Goal: Transaction & Acquisition: Purchase product/service

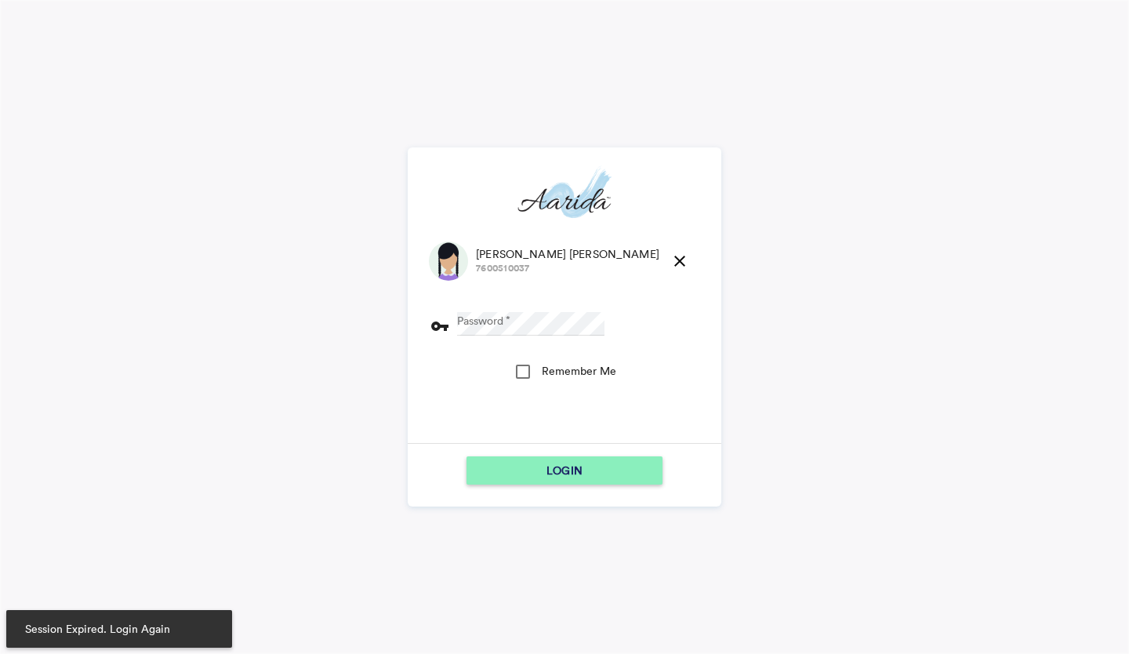
click at [670, 259] on md-icon "close" at bounding box center [679, 261] width 19 height 19
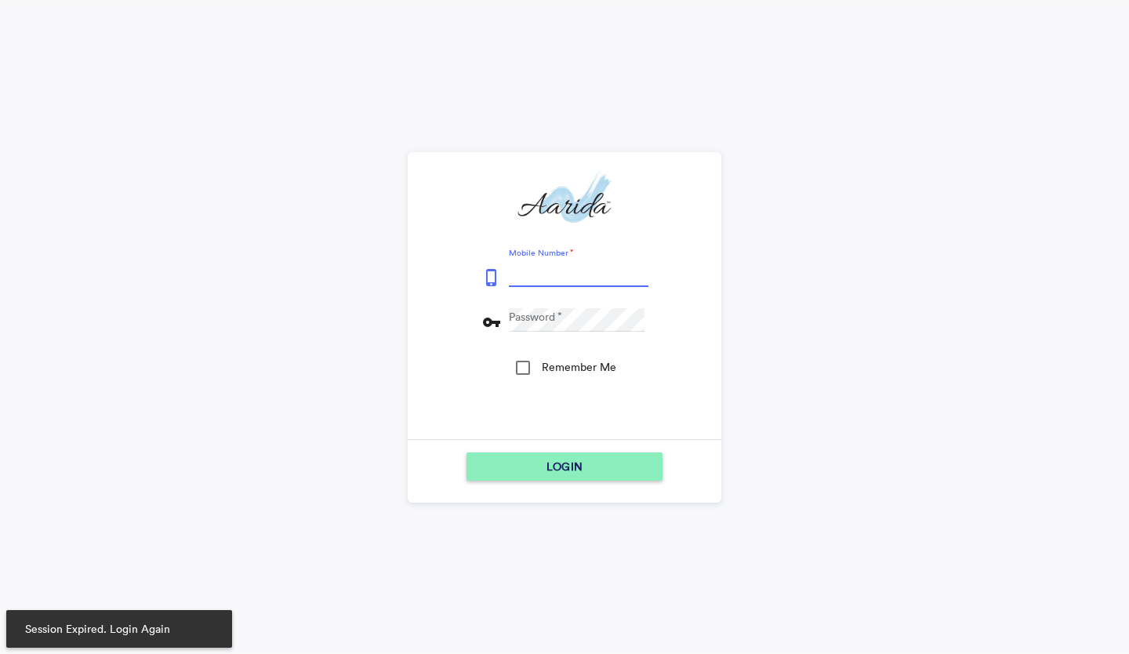
click at [566, 272] on input "Mobile Number" at bounding box center [579, 275] width 140 height 24
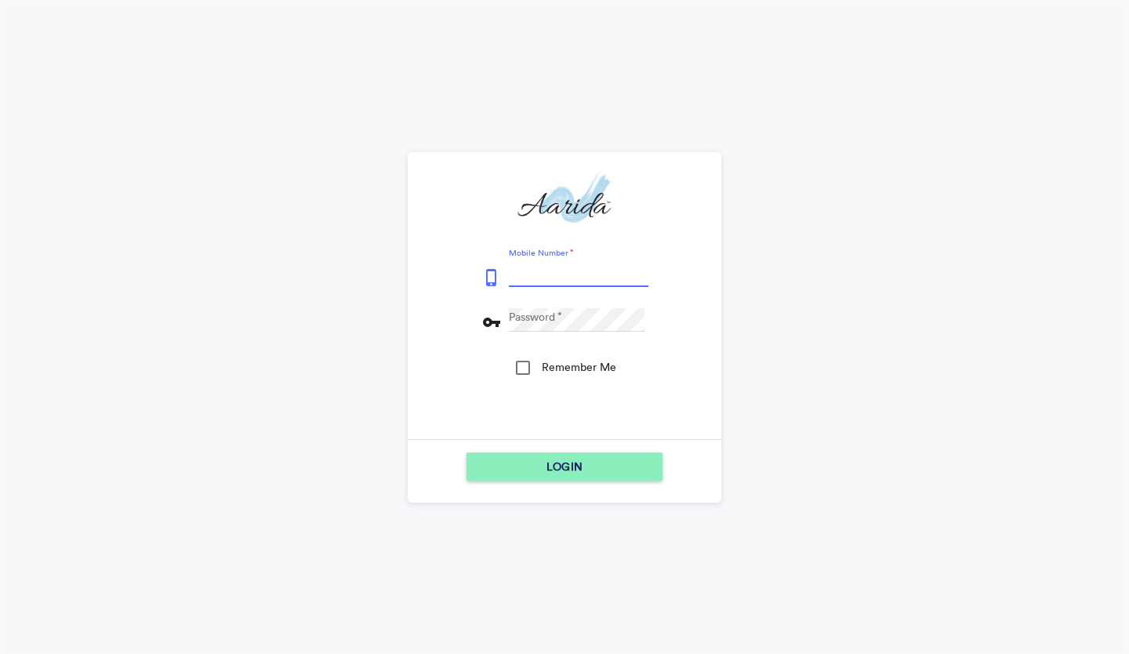
type input "9153796315"
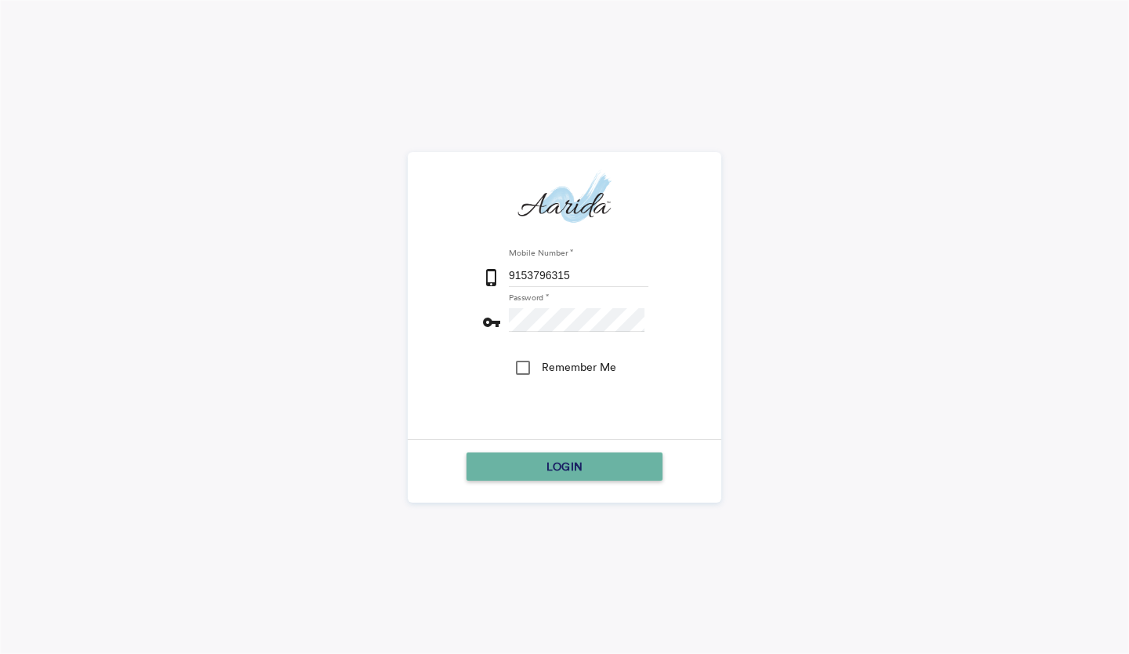
click at [508, 471] on div "LOGIN" at bounding box center [564, 466] width 183 height 28
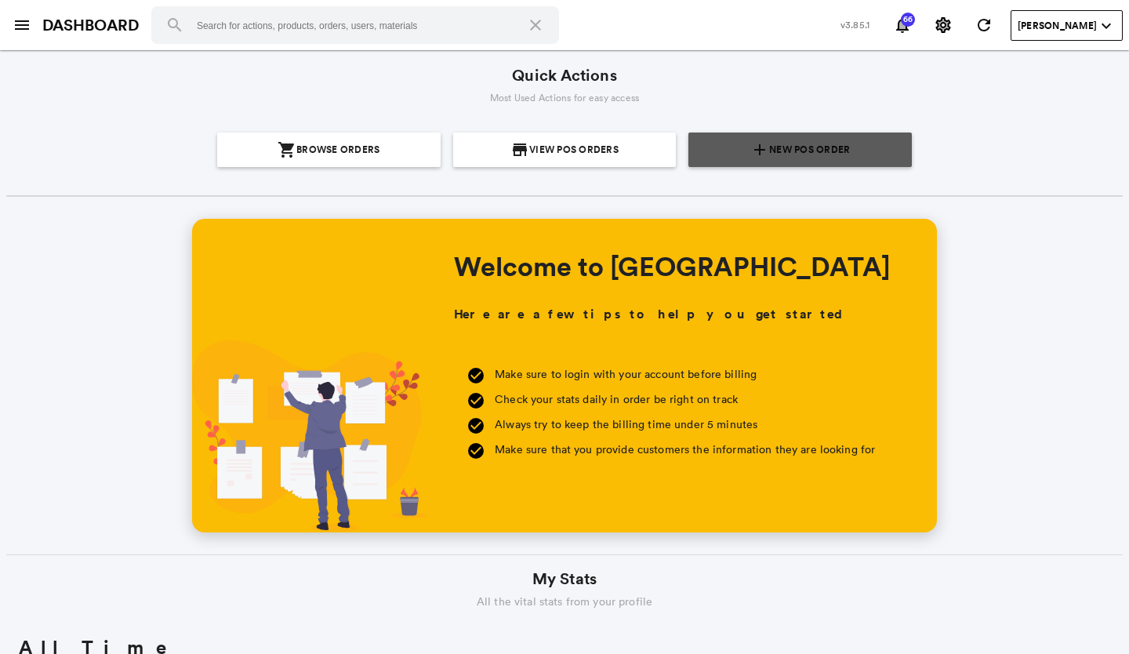
click at [797, 154] on span "New POS Order" at bounding box center [809, 150] width 81 height 34
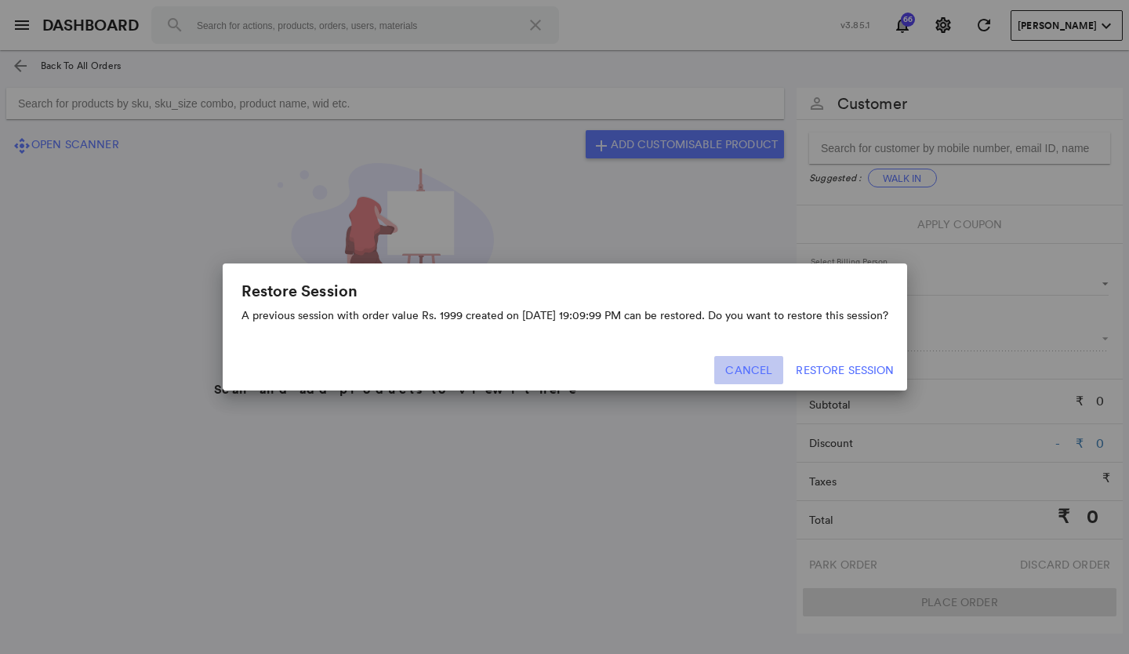
click at [771, 367] on button "Cancel" at bounding box center [748, 370] width 69 height 28
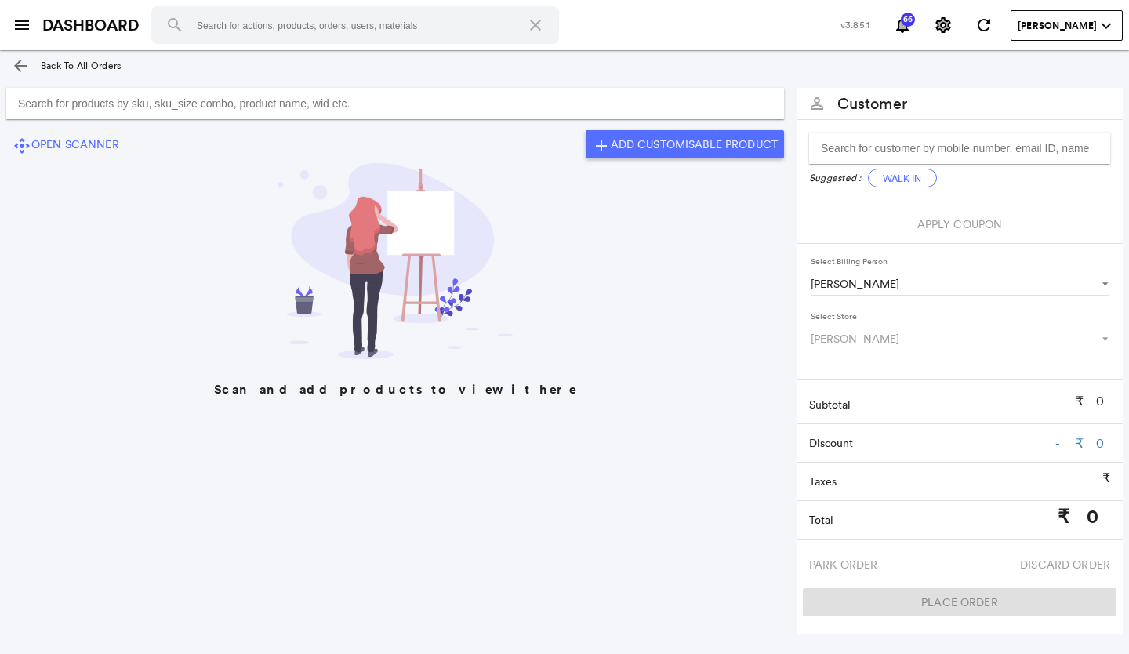
click at [400, 96] on input "Search for products by sku, sku_size combo, product name, wid etc." at bounding box center [395, 103] width 778 height 31
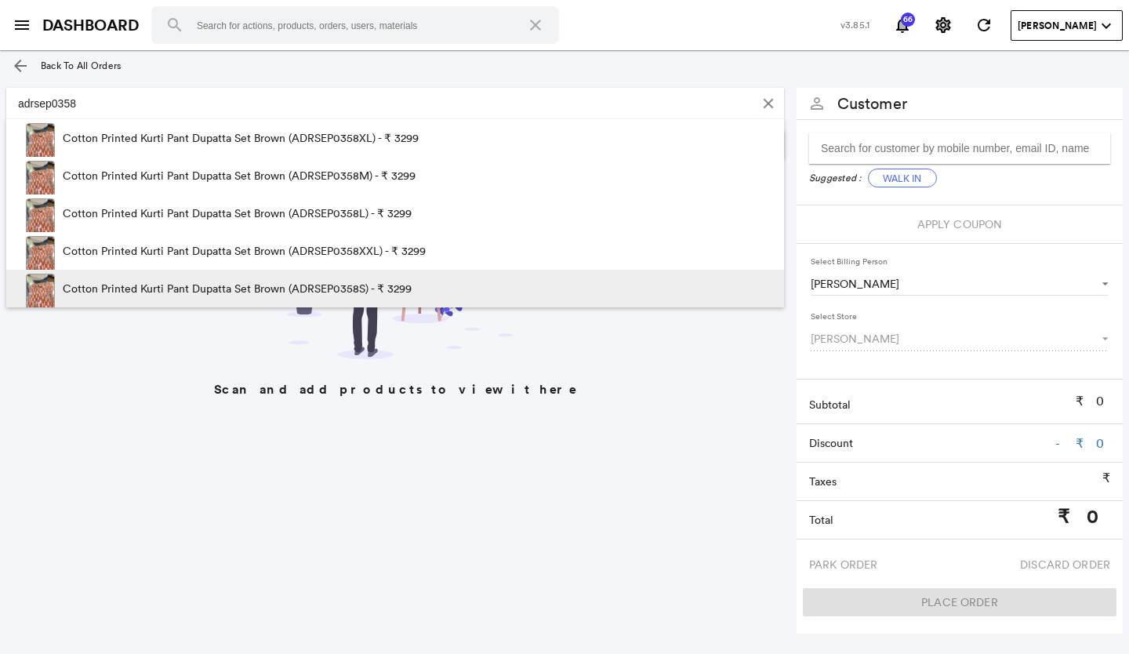
type input "adrsep0358"
click at [340, 281] on p "Cotton Printed Kurti Pant Dupatta Set Brown (ADRSEP0358S) - ₹ 3299" at bounding box center [237, 289] width 349 height 38
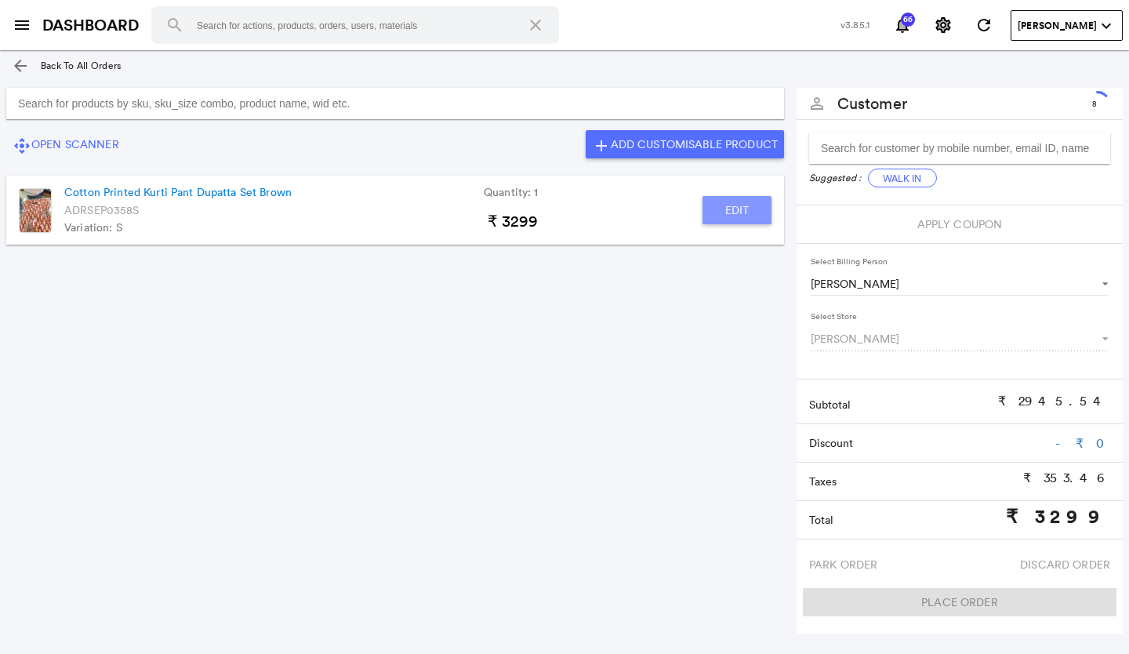
click at [722, 206] on button "Edit" at bounding box center [737, 210] width 69 height 28
type input "Cotton Printed Kurti Pant Dupatta Set Brown"
type input "1"
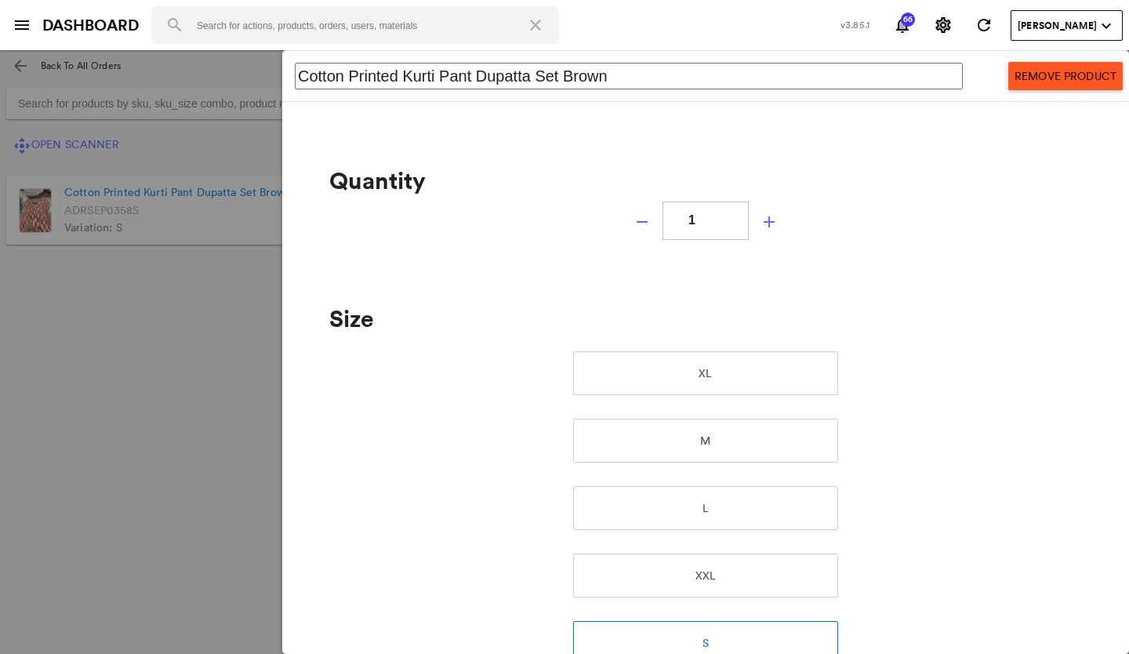
scroll to position [392, 0]
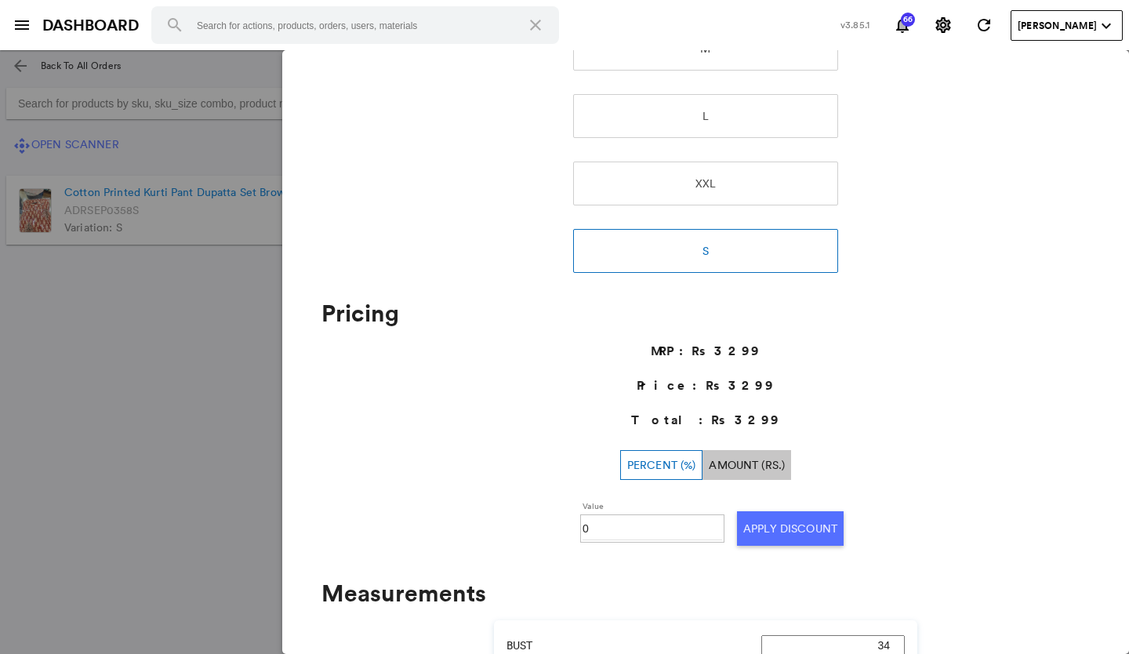
click at [644, 534] on input "0" at bounding box center [653, 529] width 140 height 24
type input "030"
click at [768, 520] on button "Apply Discount" at bounding box center [790, 528] width 107 height 34
click at [180, 441] on md-backdrop at bounding box center [564, 352] width 1129 height 604
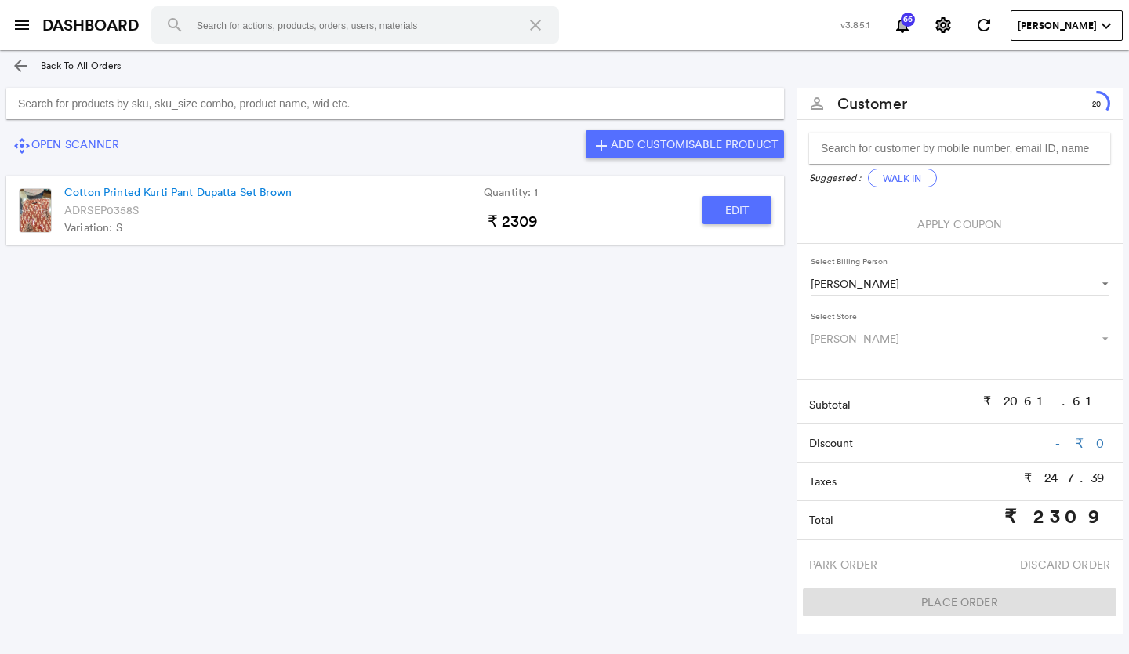
click at [721, 213] on button "Edit" at bounding box center [737, 210] width 69 height 28
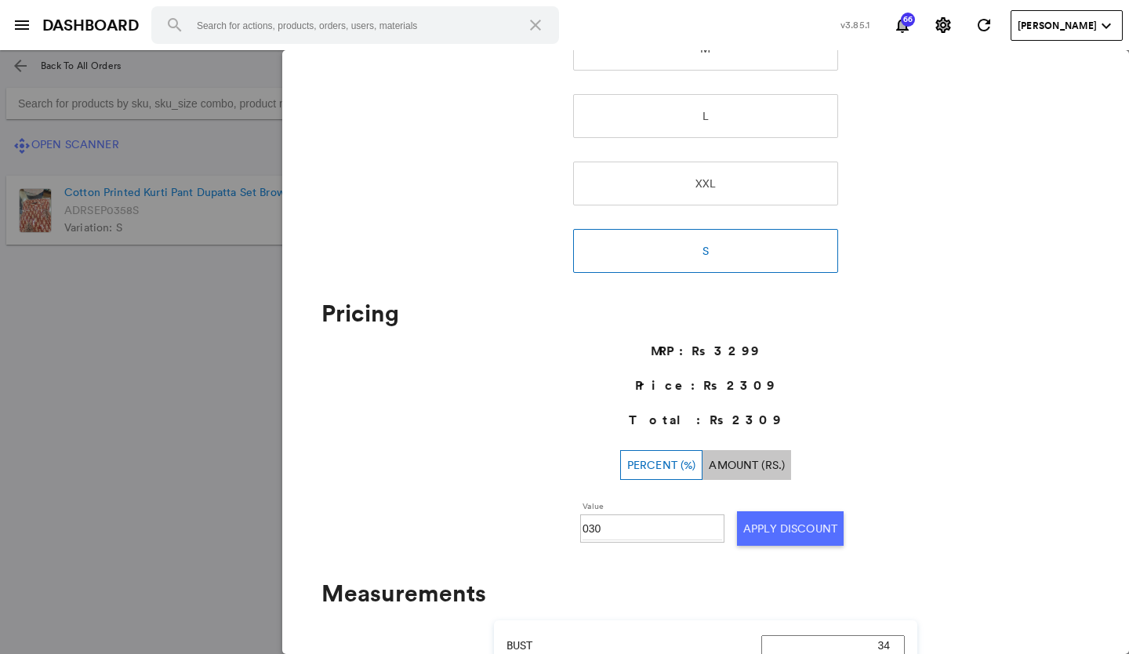
click at [132, 453] on md-backdrop at bounding box center [564, 352] width 1129 height 604
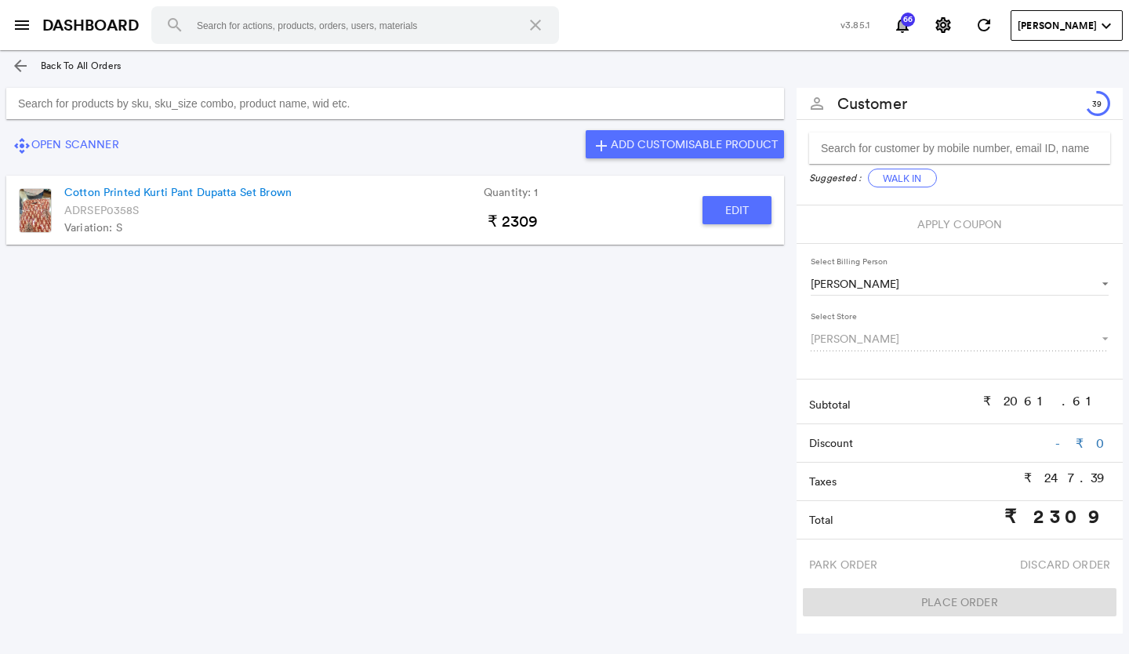
click at [344, 104] on input "Search for products by sku, sku_size combo, product name, wid etc." at bounding box center [395, 103] width 778 height 31
click at [75, 110] on input "Search for products by sku, sku_size combo, product name, wid etc." at bounding box center [395, 103] width 778 height 31
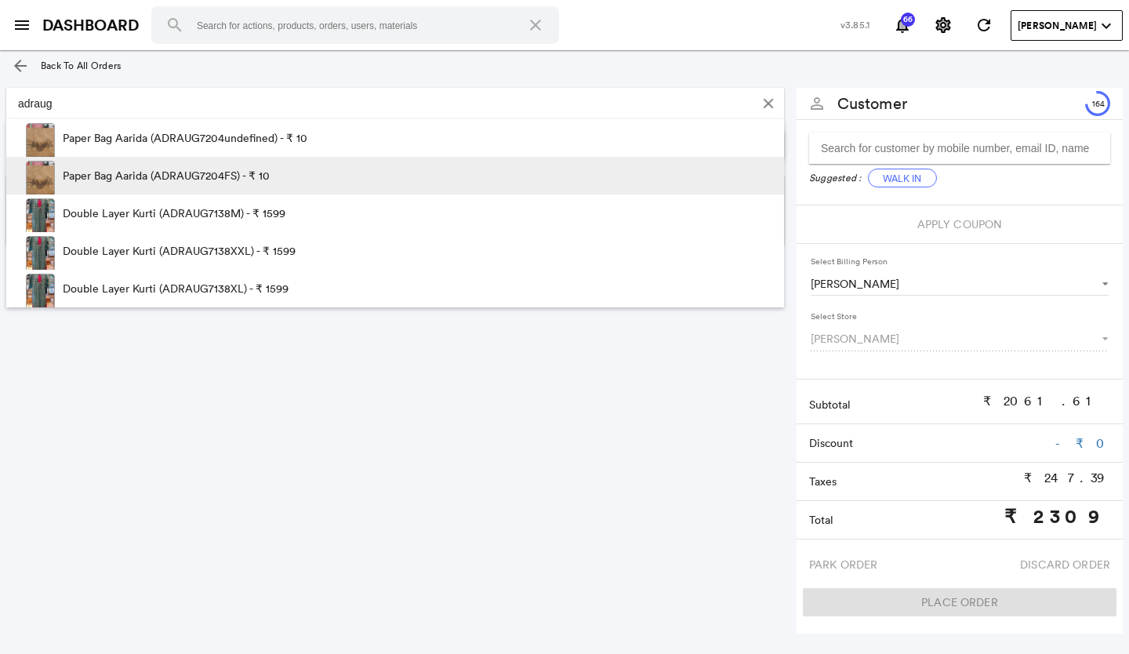
type input "adraug"
click at [204, 173] on p "Paper Bag Aarida (ADRAUG7204FS) - ₹ 10" at bounding box center [166, 176] width 207 height 38
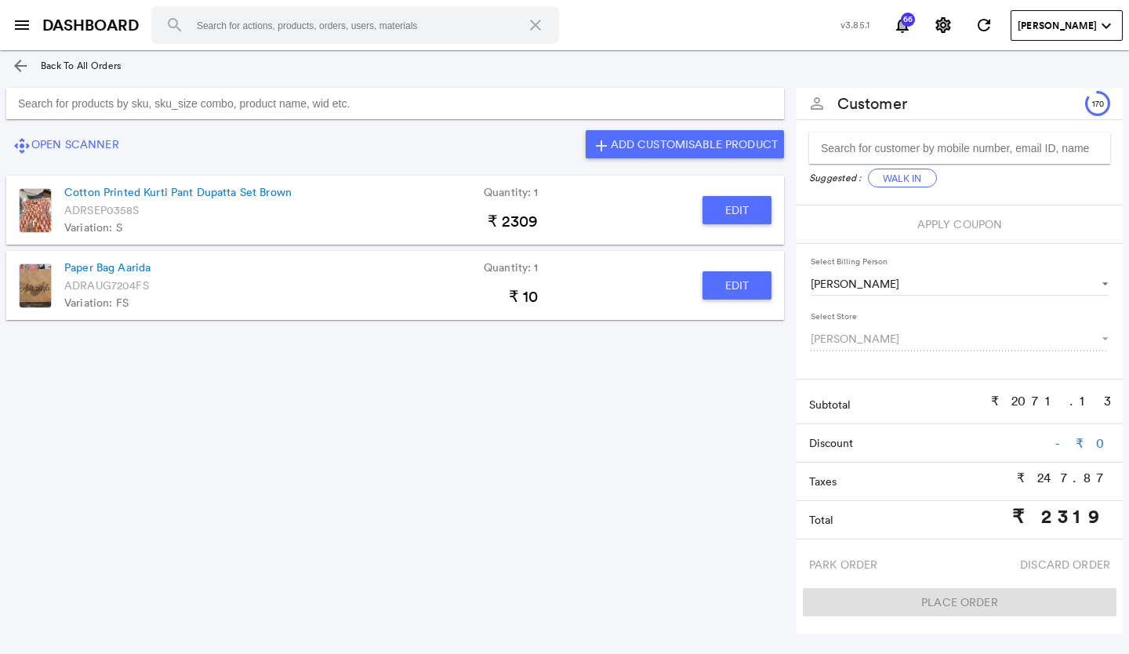
click at [740, 287] on button "Edit" at bounding box center [737, 285] width 69 height 28
type input "Paper Bag Aarida"
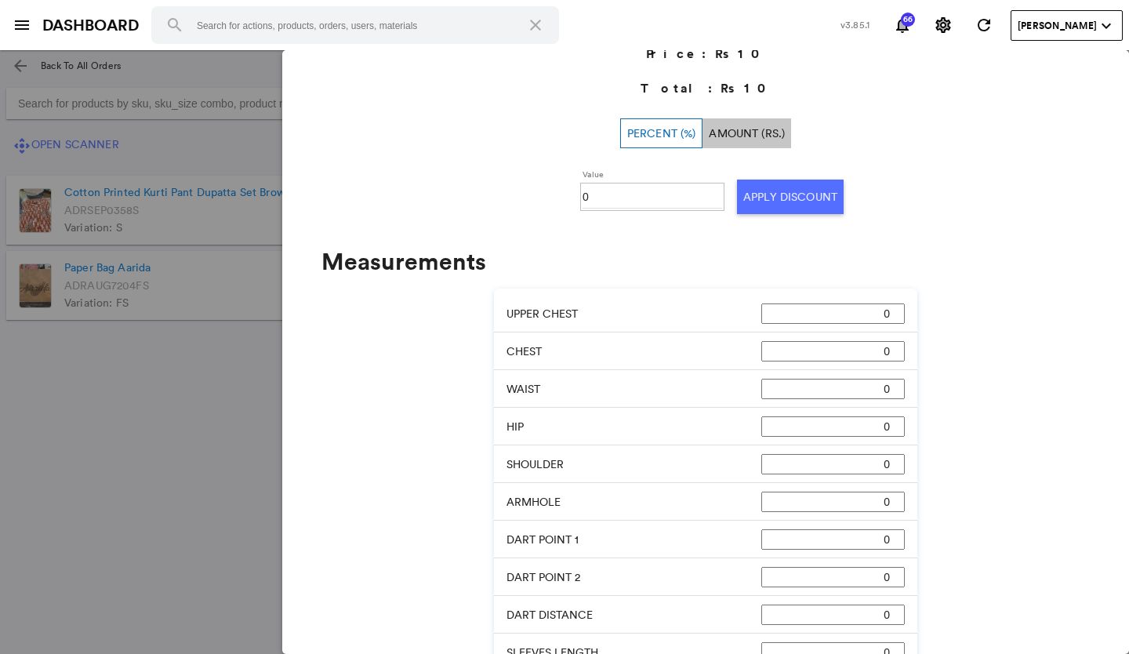
scroll to position [627, 0]
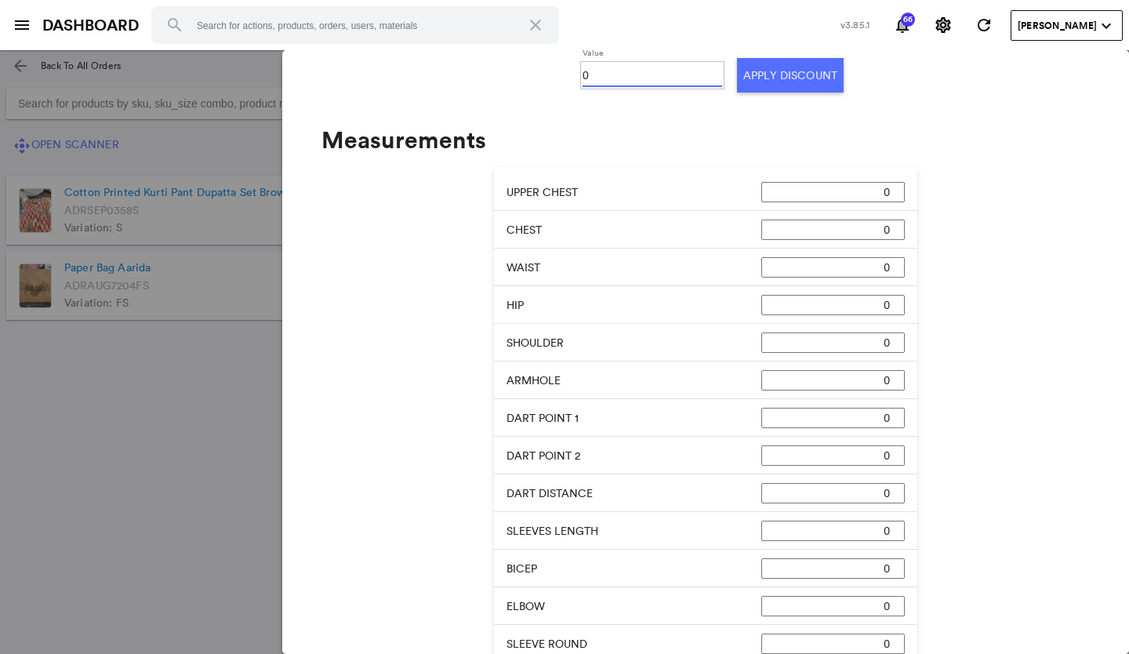
click at [609, 79] on input "0" at bounding box center [653, 76] width 140 height 24
type input "0100"
click at [771, 74] on button "Apply Discount" at bounding box center [790, 75] width 107 height 34
click at [187, 398] on md-backdrop at bounding box center [564, 352] width 1129 height 604
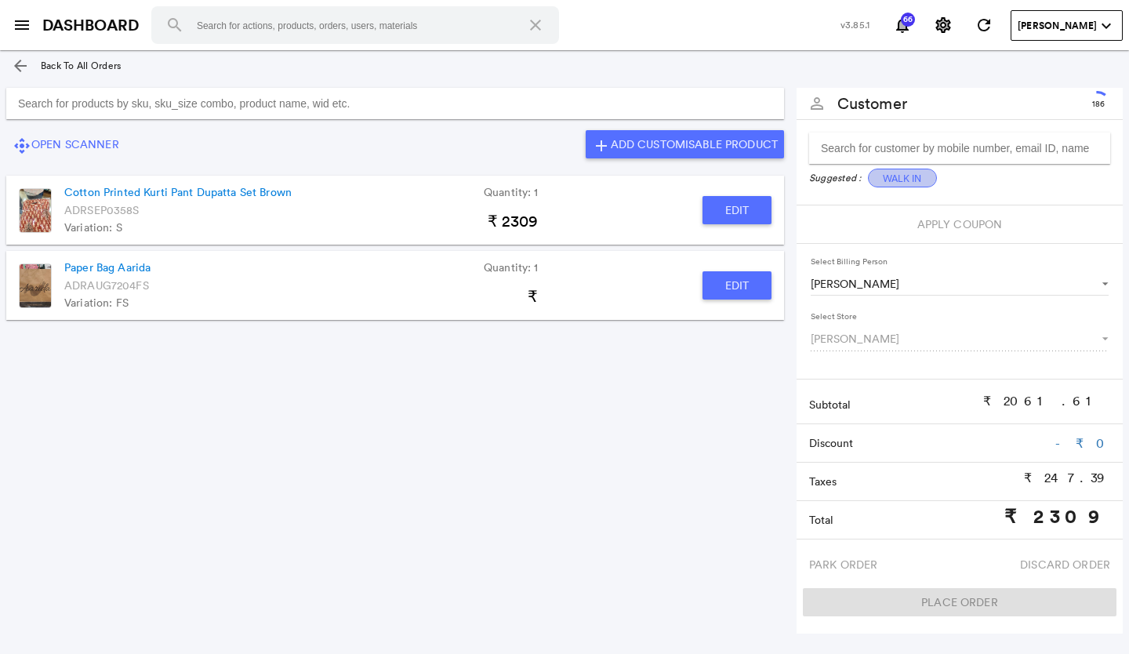
click at [899, 175] on button "Walk In" at bounding box center [902, 178] width 69 height 19
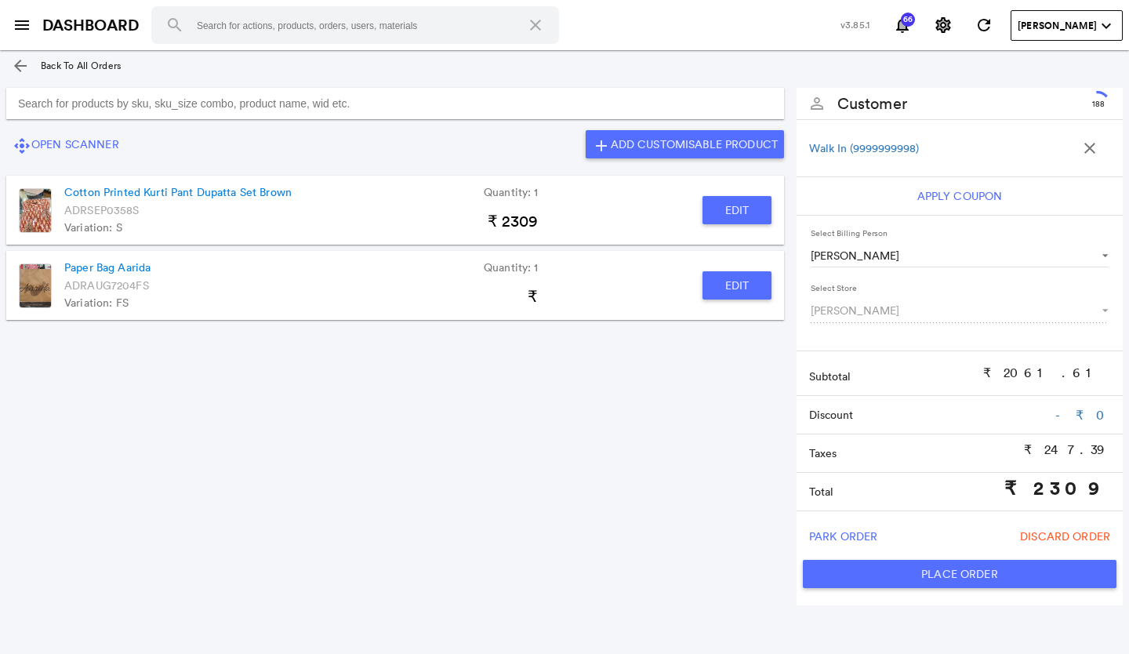
click at [958, 561] on button "Place Order" at bounding box center [960, 574] width 314 height 28
type input "2309"
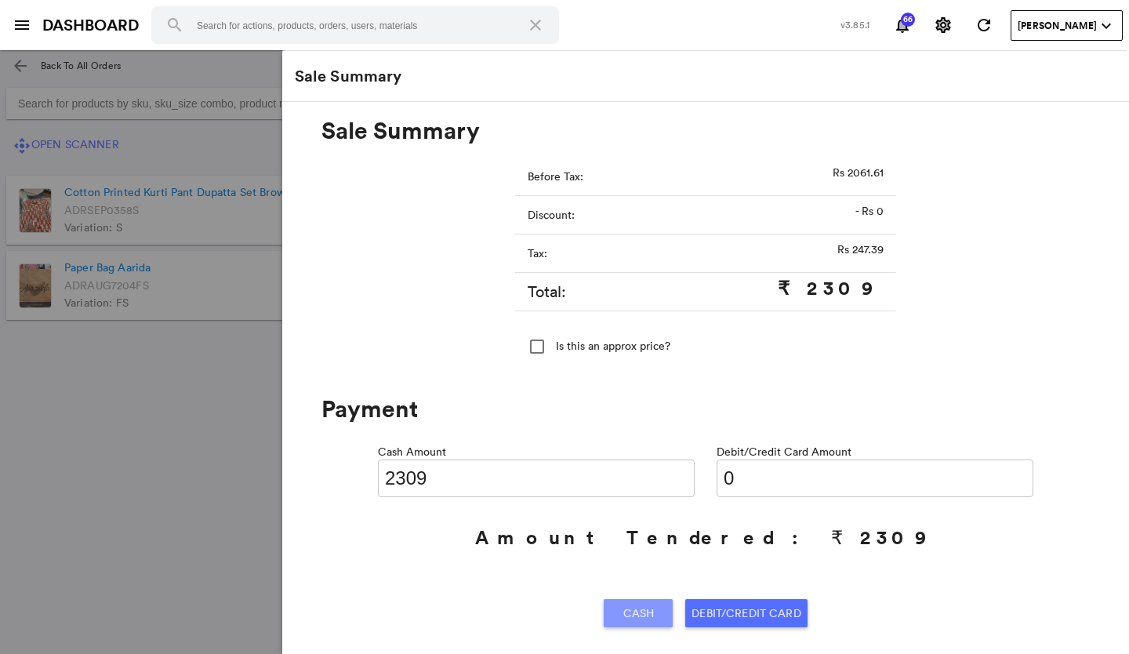
click at [639, 610] on span "Cash" at bounding box center [638, 613] width 31 height 28
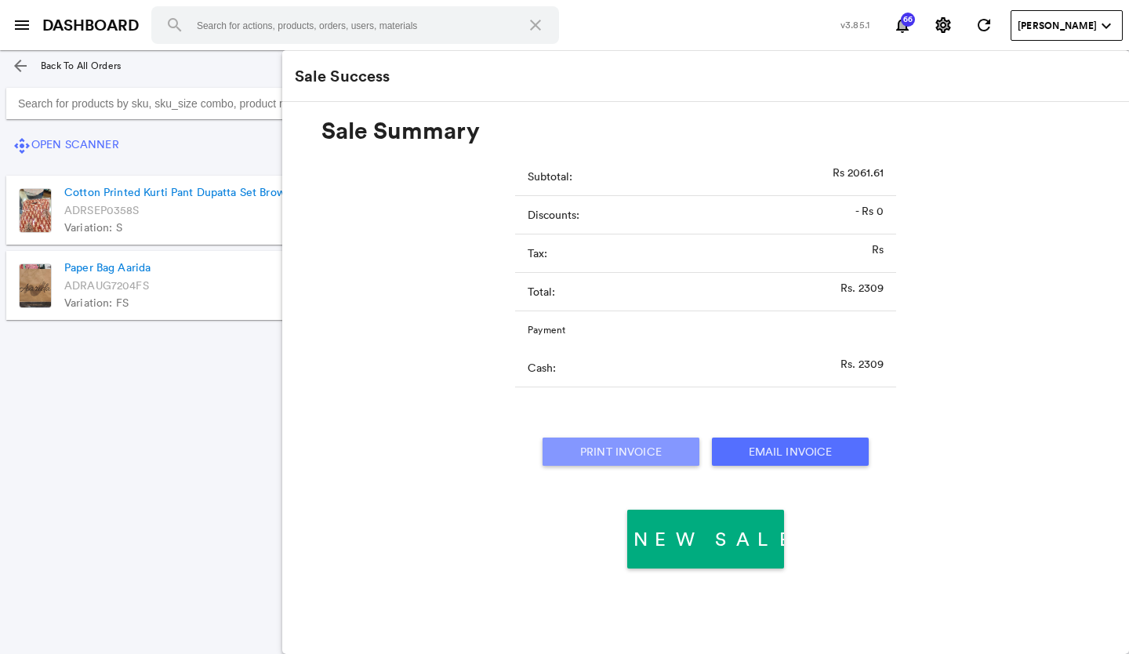
click at [650, 450] on button "Print Invoice" at bounding box center [621, 452] width 157 height 28
click at [76, 471] on section "control_camera Open Scanner add Add Customisable Product Cotton Printed Kurti P…" at bounding box center [395, 340] width 790 height 517
click at [180, 436] on section "control_camera Open Scanner add Add Customisable Product Cotton Printed Kurti P…" at bounding box center [395, 340] width 790 height 517
click at [23, 24] on md-icon "menu" at bounding box center [22, 25] width 19 height 19
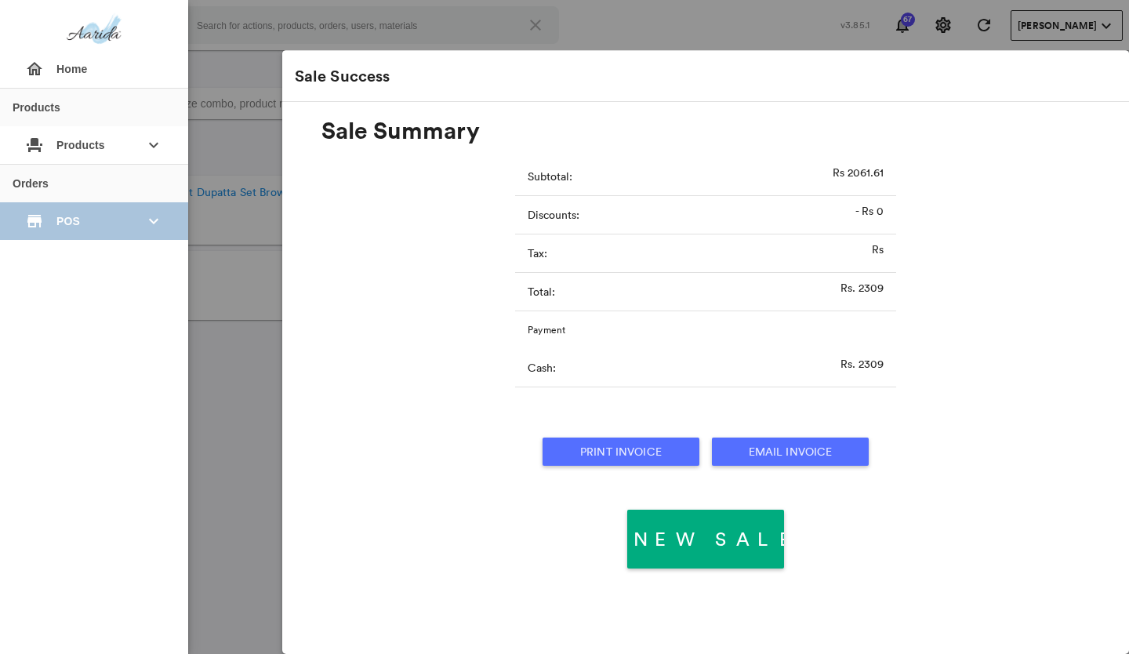
click at [42, 223] on md-icon "store" at bounding box center [34, 221] width 19 height 19
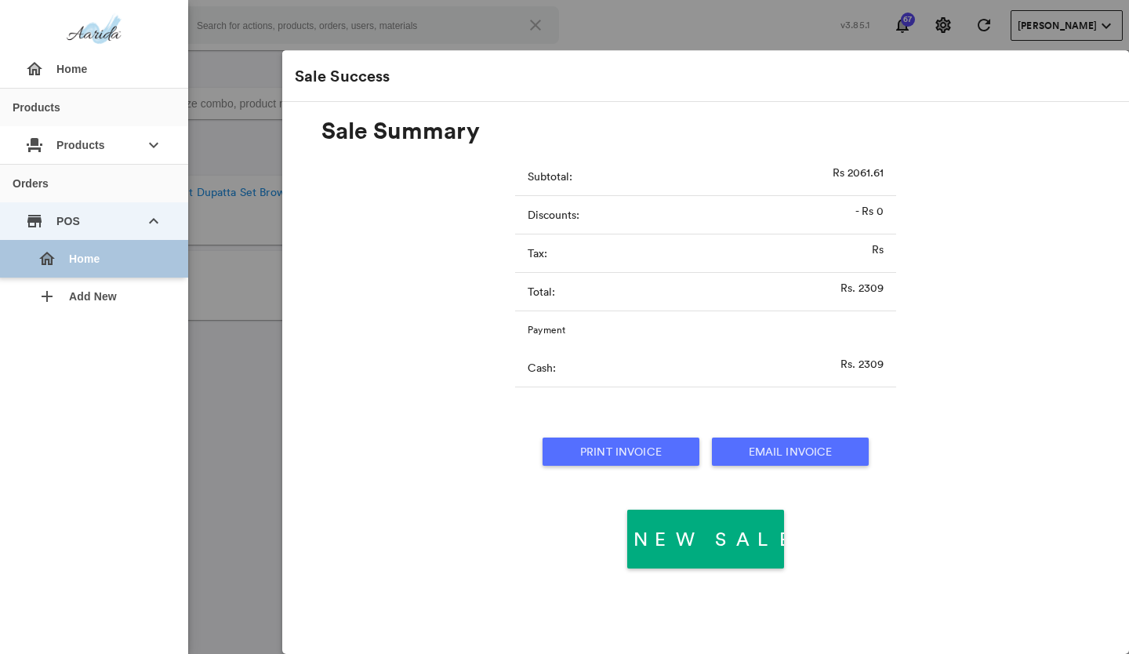
click at [73, 267] on div "home Home" at bounding box center [100, 259] width 151 height 38
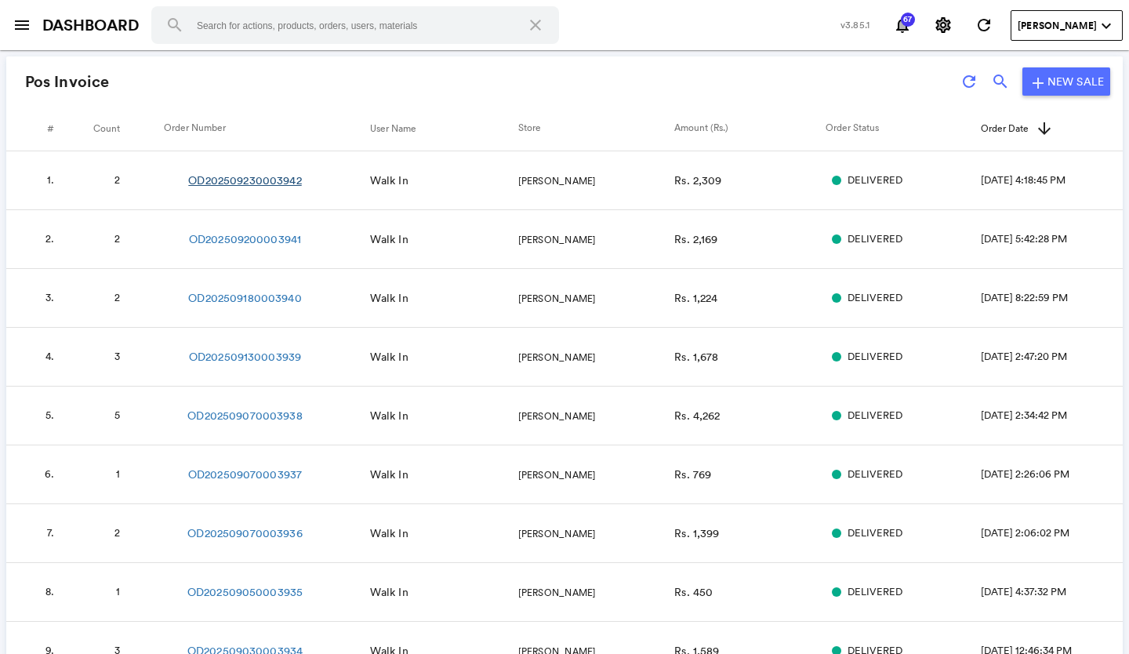
click at [276, 183] on link "OD202509230003942" at bounding box center [244, 180] width 113 height 16
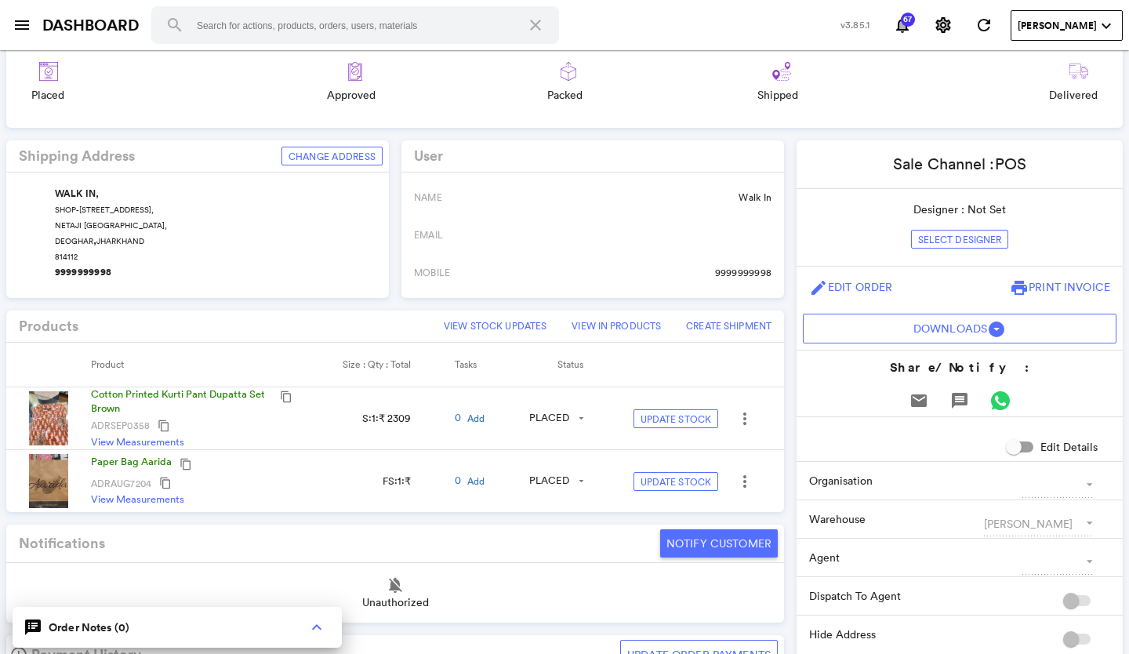
scroll to position [314, 0]
